Goal: Transaction & Acquisition: Purchase product/service

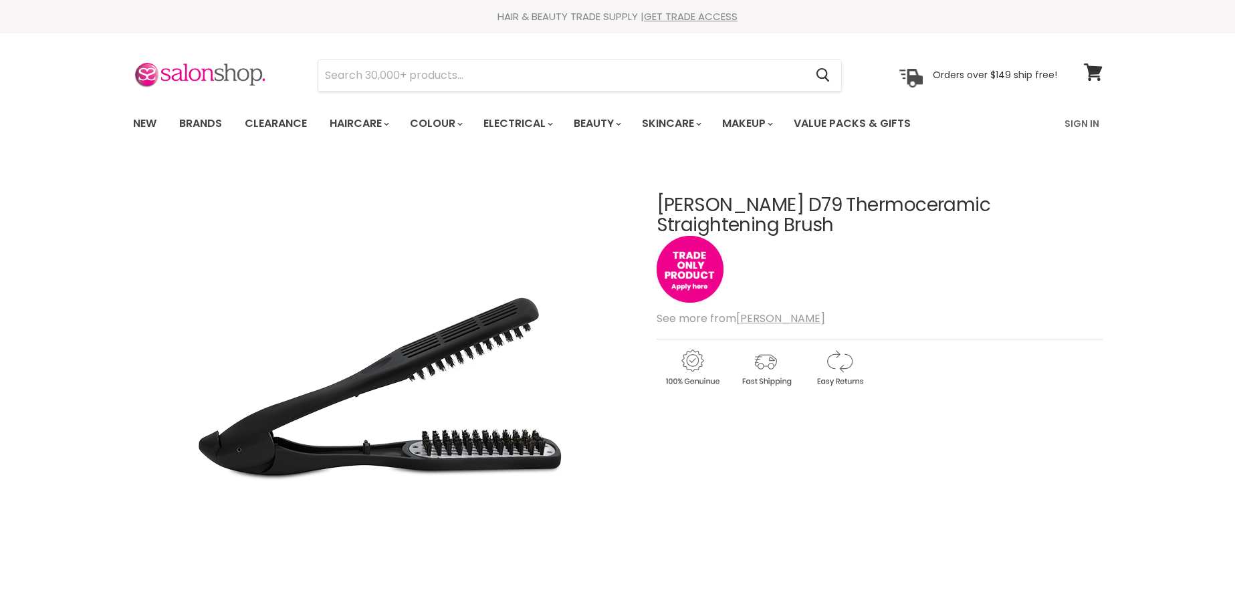
click at [658, 208] on h1 "[PERSON_NAME] D79 Thermoceramic Straightening Brush" at bounding box center [880, 215] width 446 height 41
